Goal: Information Seeking & Learning: Learn about a topic

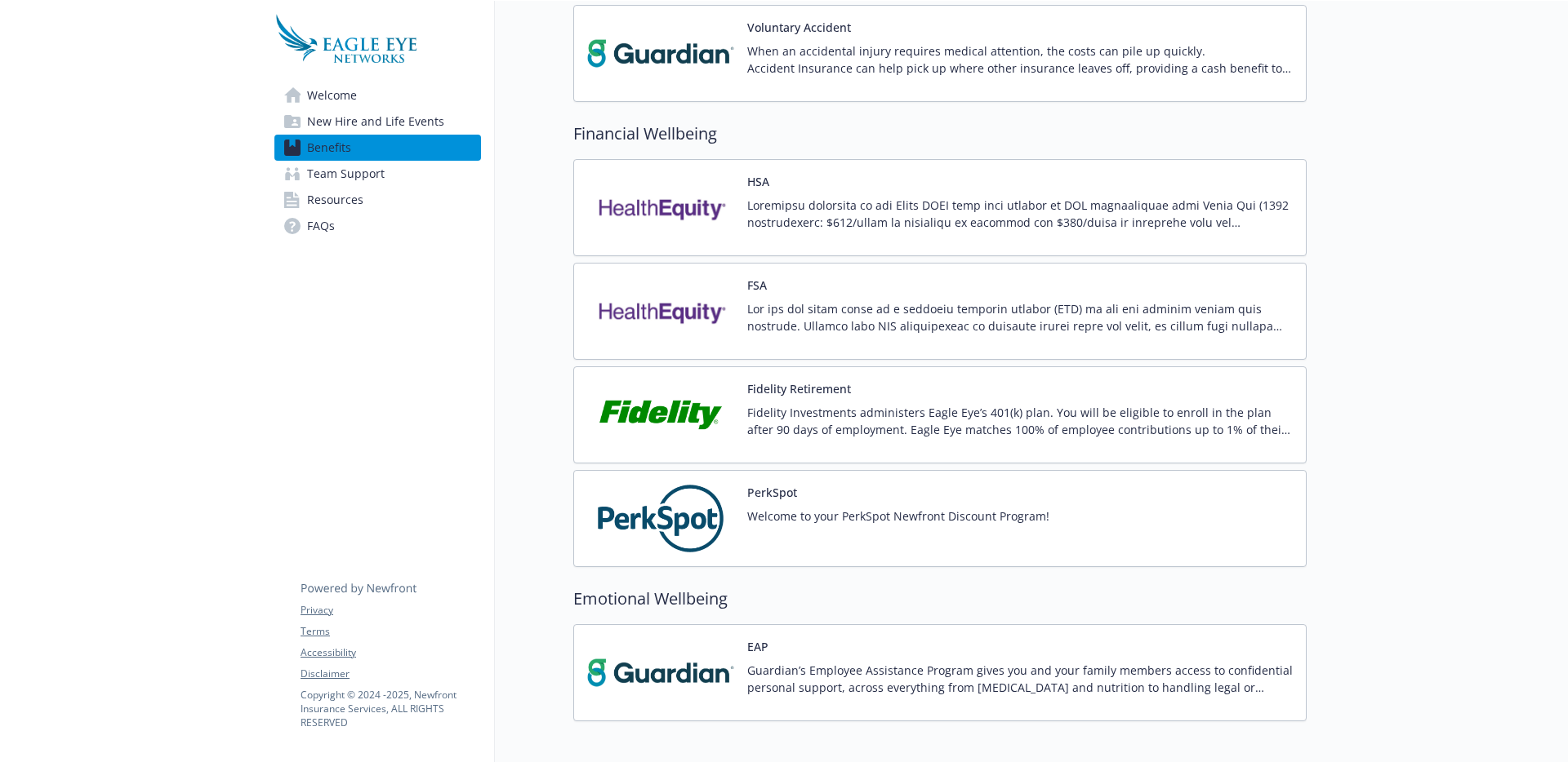
click at [856, 386] on div "Fidelity Retirement Fidelity Investments administers Eagle Eye’s 401(k) plan. Y…" at bounding box center [1020, 414] width 545 height 69
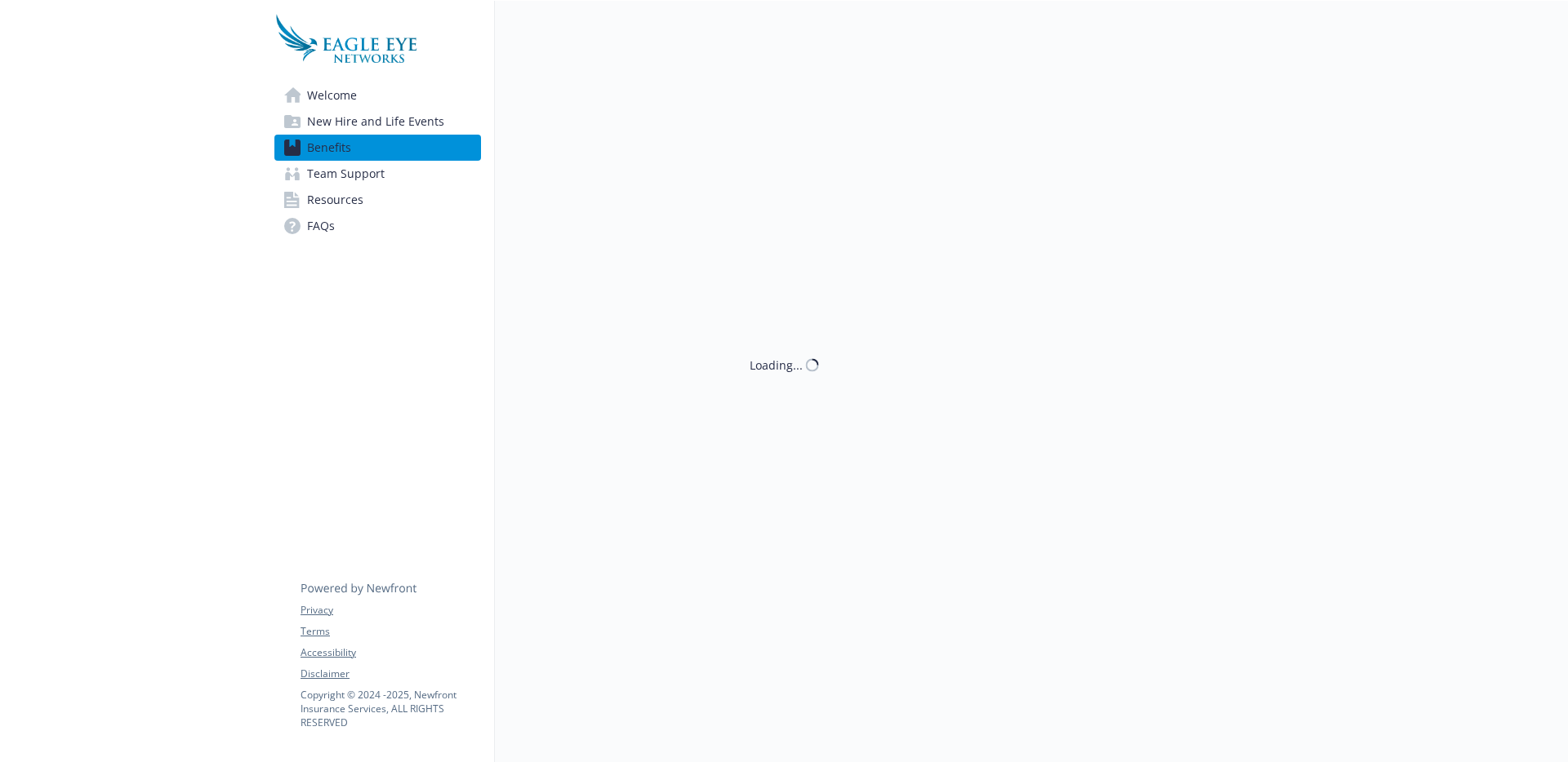
scroll to position [1363, 0]
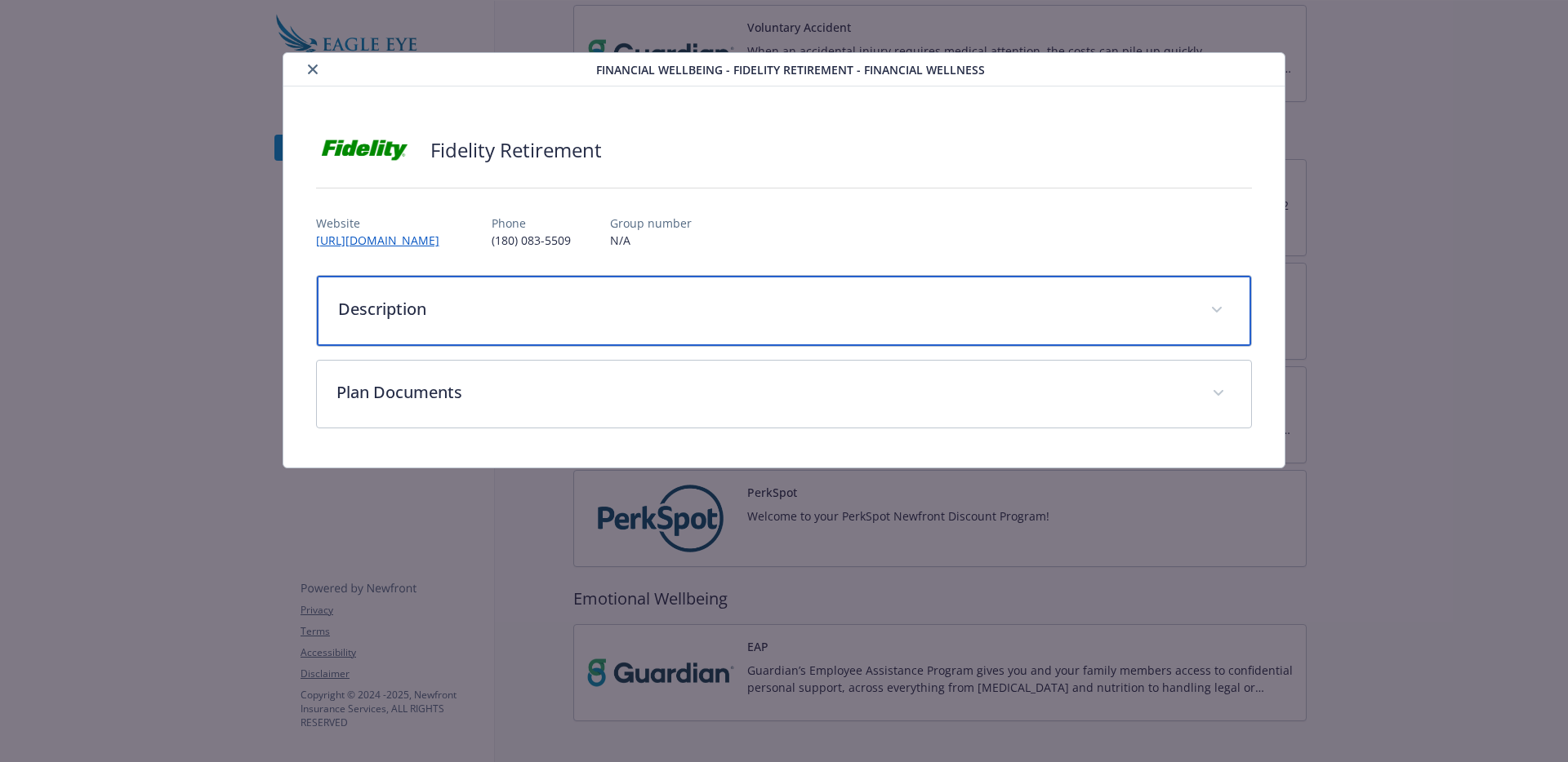
click at [643, 315] on p "Description" at bounding box center [764, 309] width 853 height 24
